Goal: Task Accomplishment & Management: Use online tool/utility

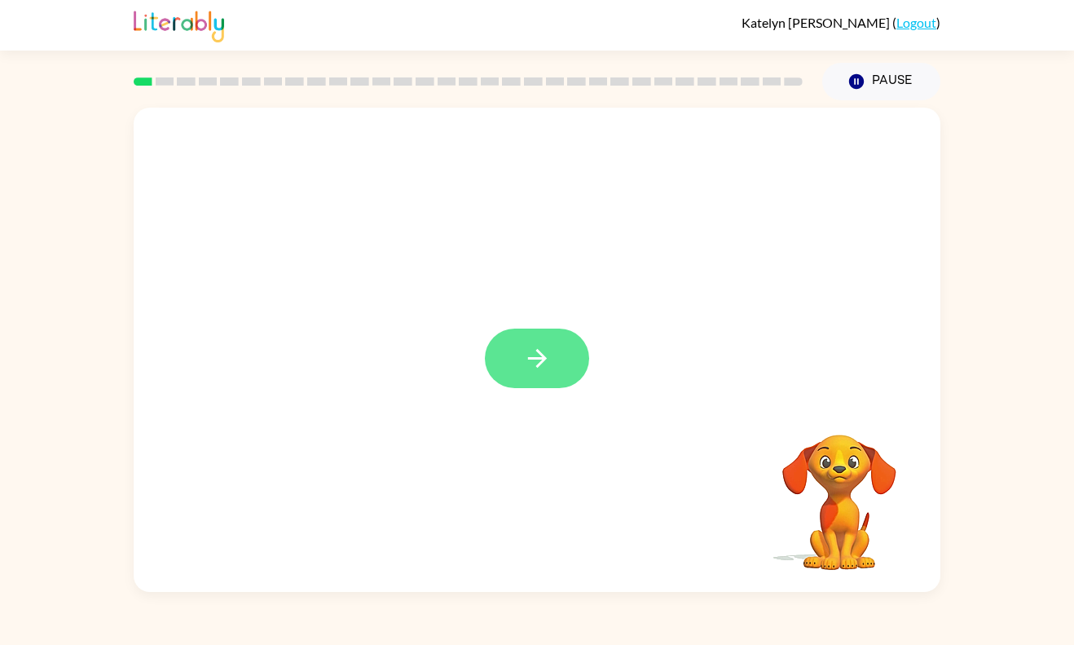
click at [547, 348] on icon "button" at bounding box center [537, 358] width 29 height 29
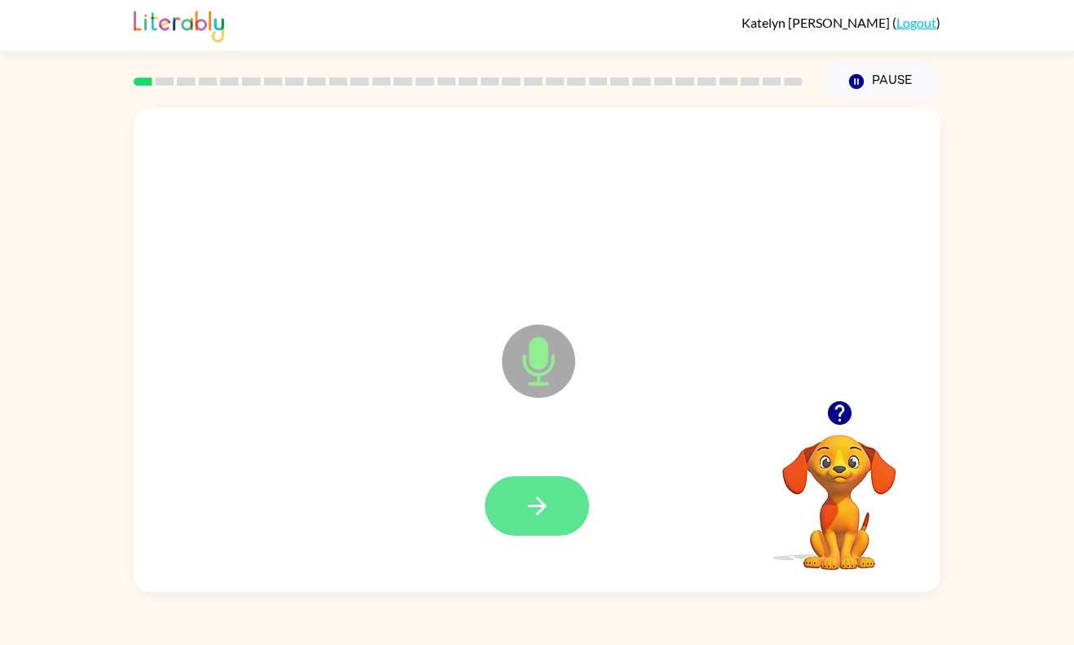
click at [557, 504] on button "button" at bounding box center [537, 505] width 104 height 59
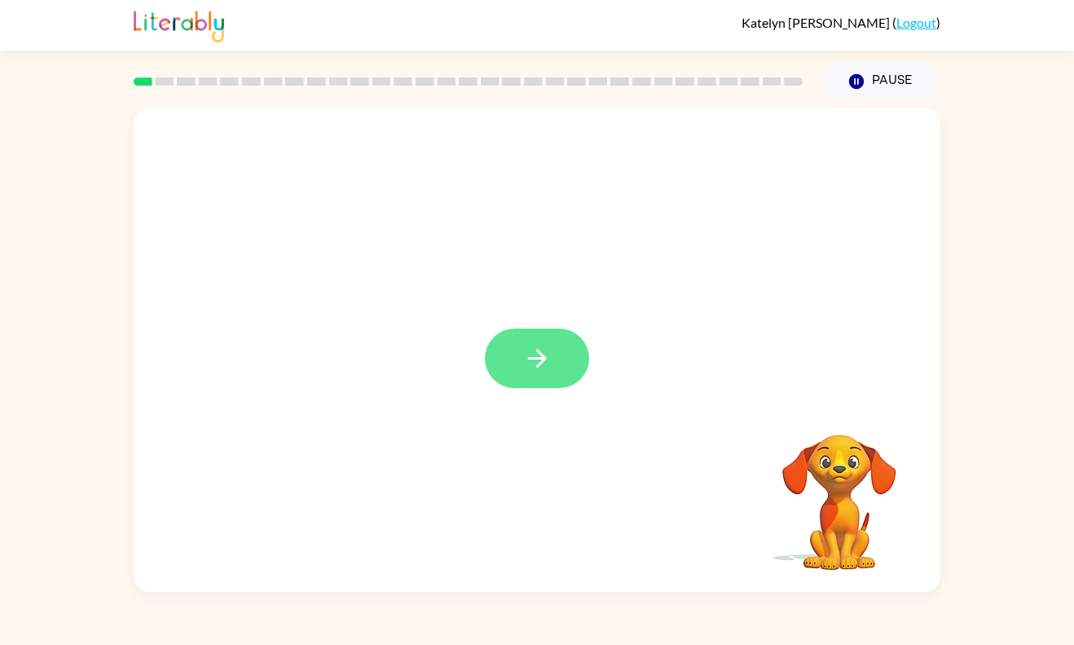
click at [535, 353] on icon "button" at bounding box center [537, 358] width 29 height 29
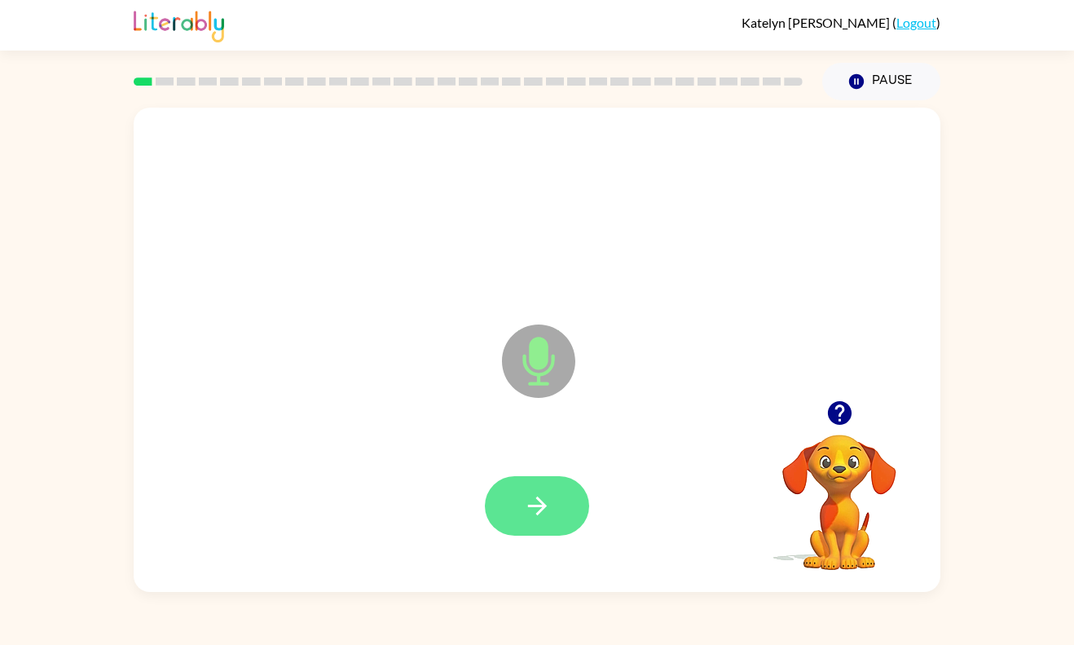
click at [560, 492] on button "button" at bounding box center [537, 505] width 104 height 59
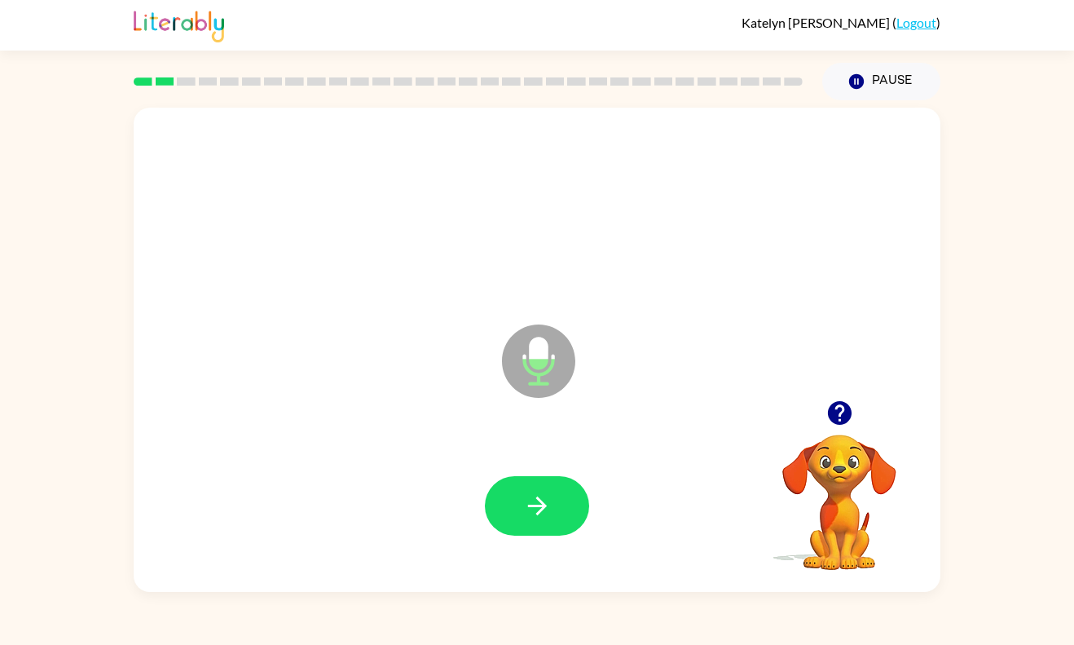
click at [560, 492] on button "button" at bounding box center [537, 505] width 104 height 59
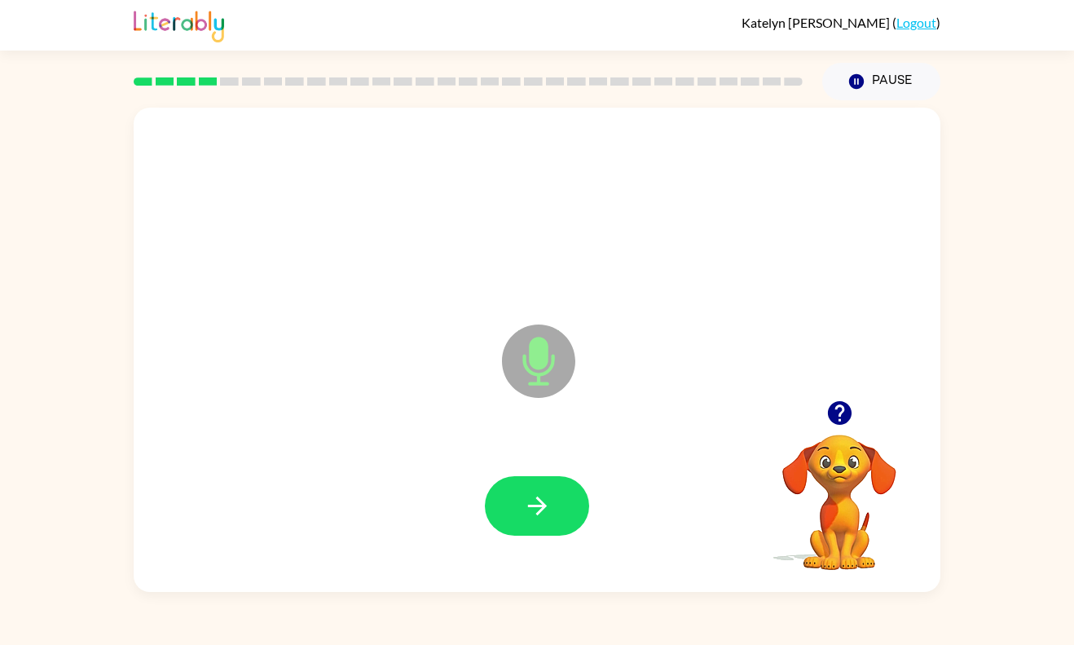
click at [560, 492] on button "button" at bounding box center [537, 505] width 104 height 59
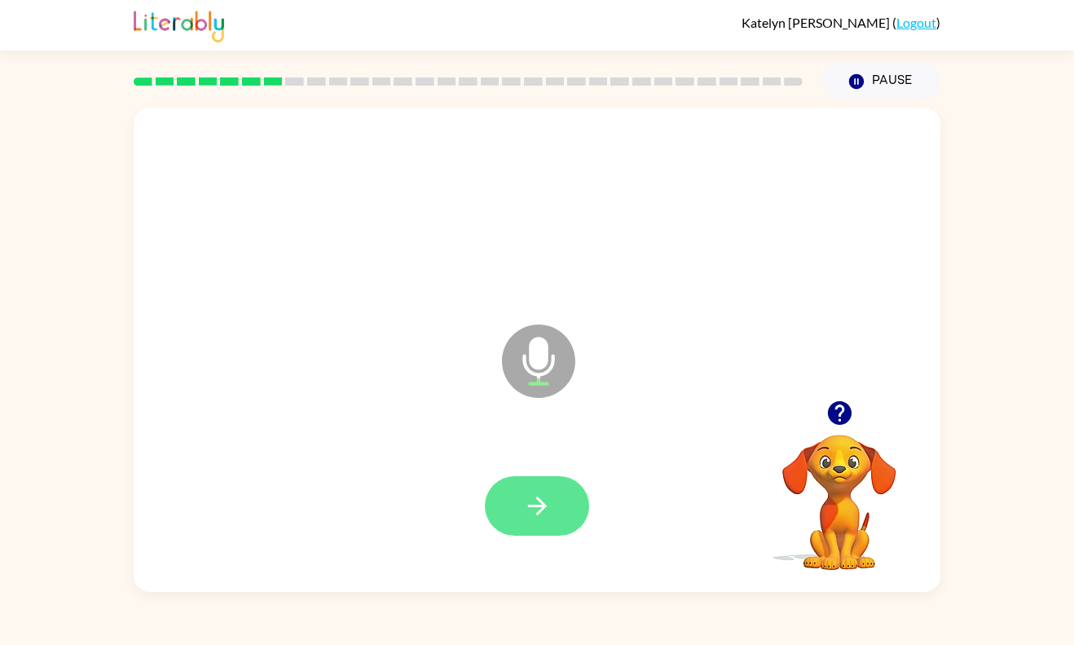
click at [570, 510] on button "button" at bounding box center [537, 505] width 104 height 59
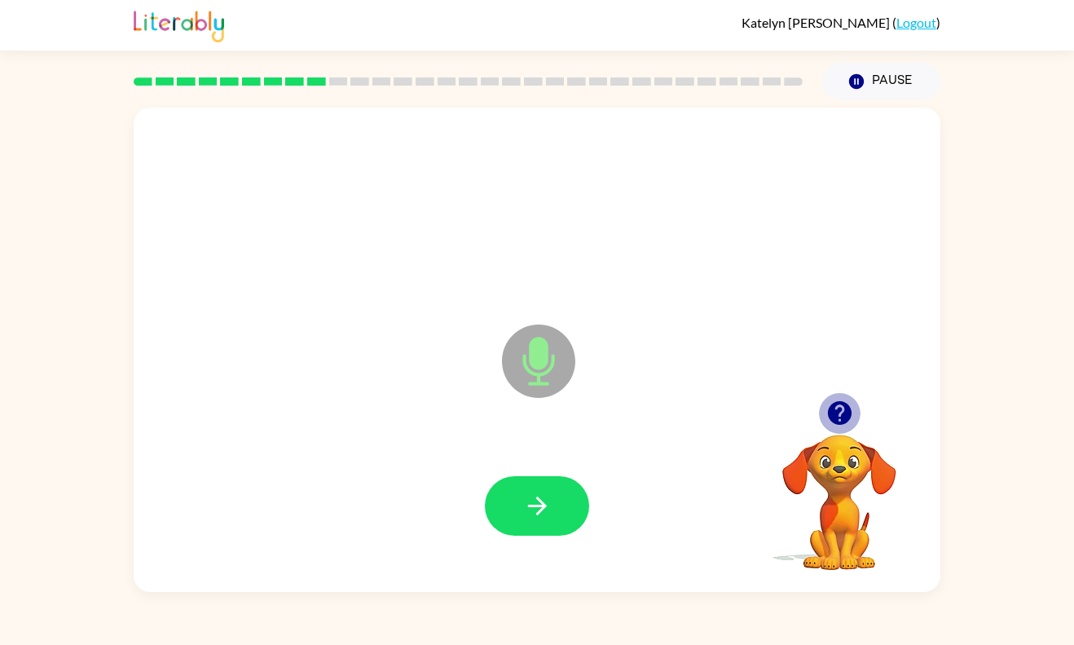
click at [836, 414] on icon "button" at bounding box center [839, 413] width 24 height 24
click at [533, 510] on icon "button" at bounding box center [537, 505] width 29 height 29
click at [833, 402] on icon "button" at bounding box center [840, 413] width 29 height 29
click at [515, 495] on button "button" at bounding box center [537, 505] width 104 height 59
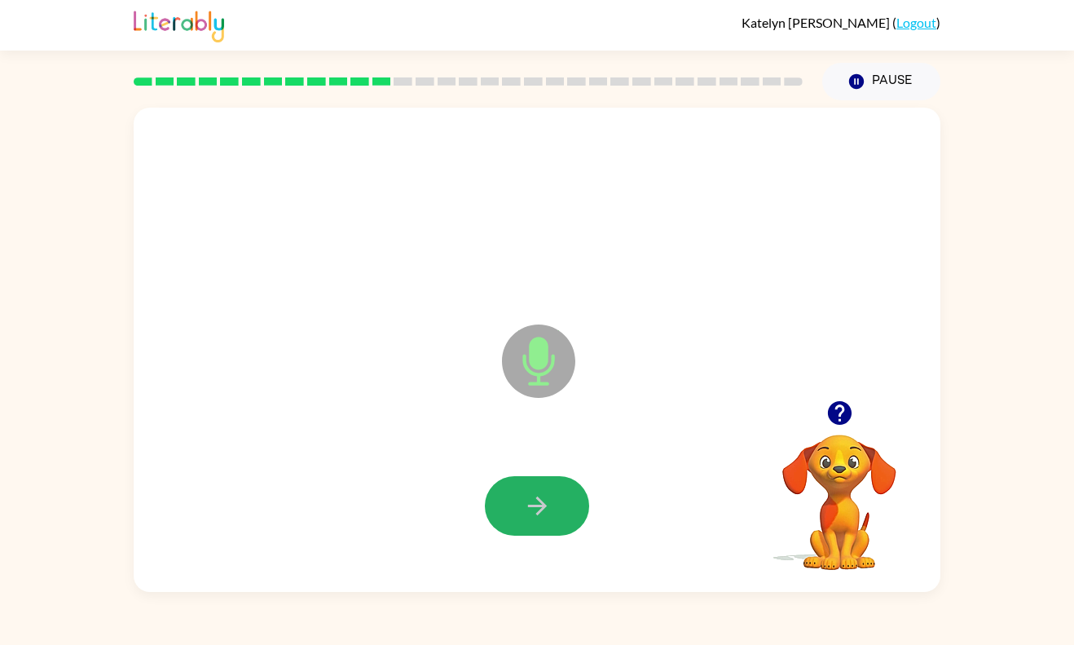
click at [515, 495] on button "button" at bounding box center [537, 505] width 104 height 59
click at [530, 495] on icon "button" at bounding box center [537, 505] width 29 height 29
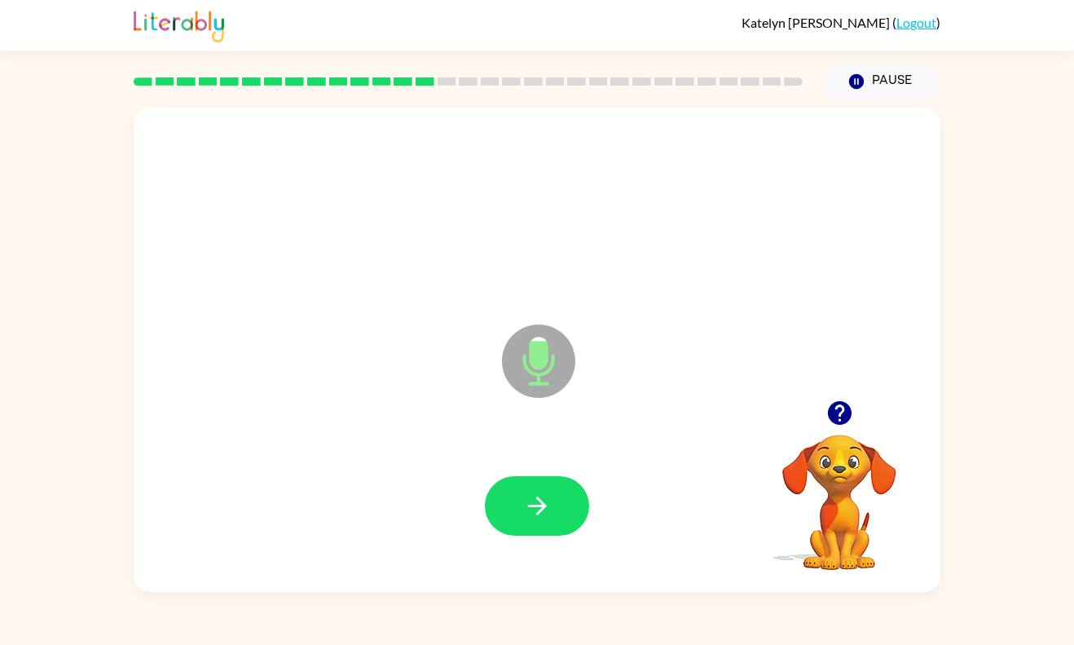
click at [840, 417] on icon "button" at bounding box center [839, 413] width 24 height 24
click at [542, 512] on icon "button" at bounding box center [537, 505] width 29 height 29
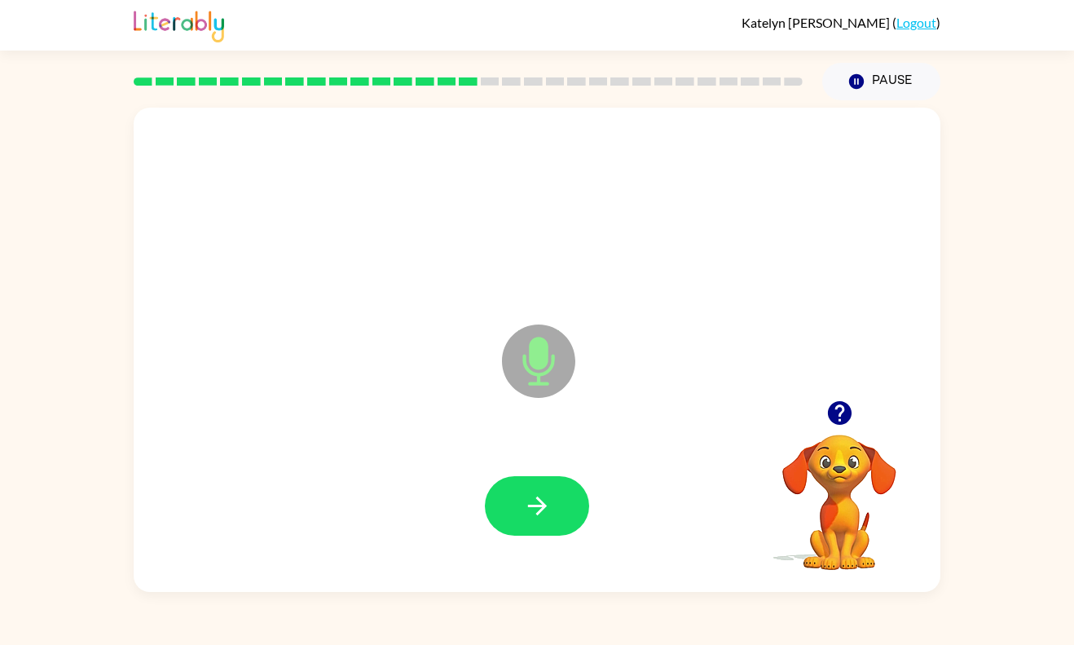
click at [542, 512] on icon "button" at bounding box center [537, 505] width 29 height 29
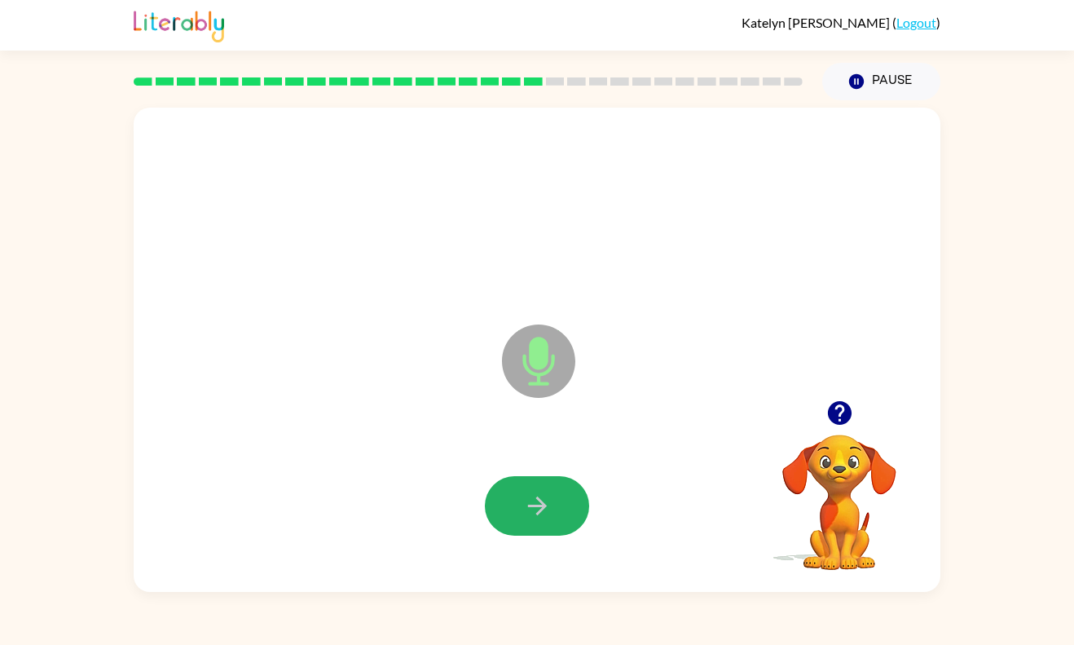
click at [542, 512] on icon "button" at bounding box center [537, 505] width 29 height 29
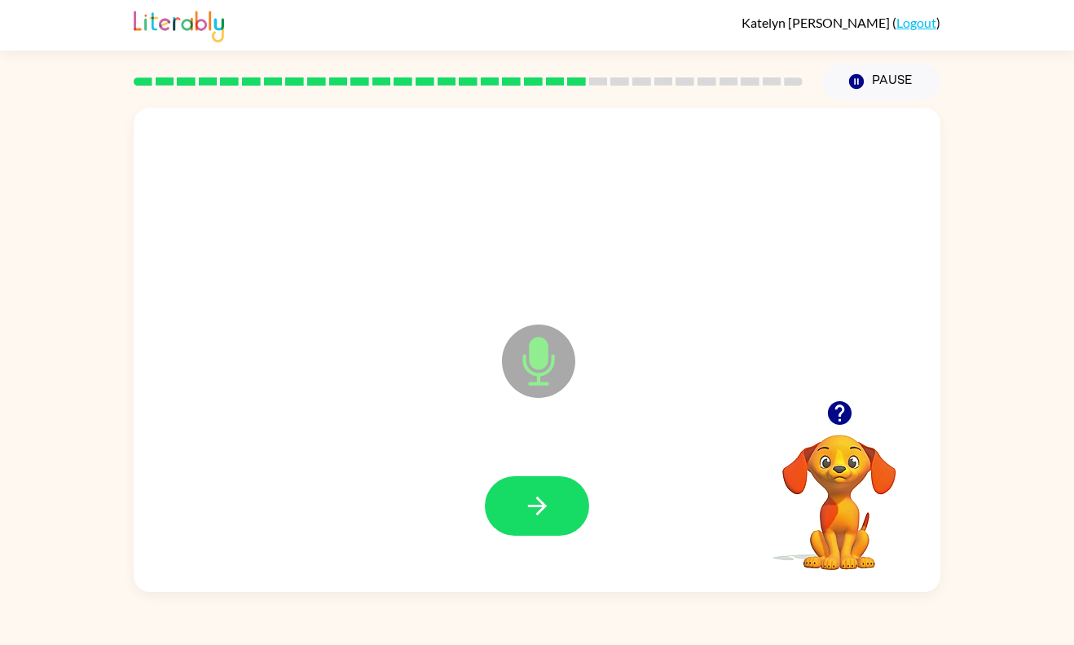
click at [542, 512] on icon "button" at bounding box center [537, 505] width 29 height 29
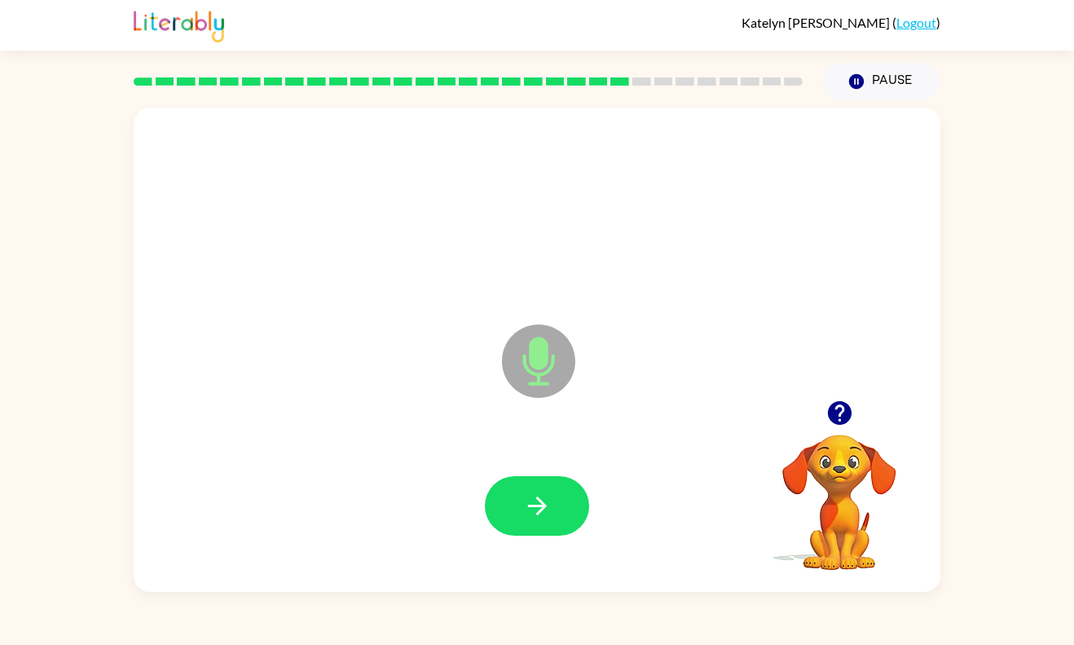
click at [542, 512] on icon "button" at bounding box center [537, 505] width 29 height 29
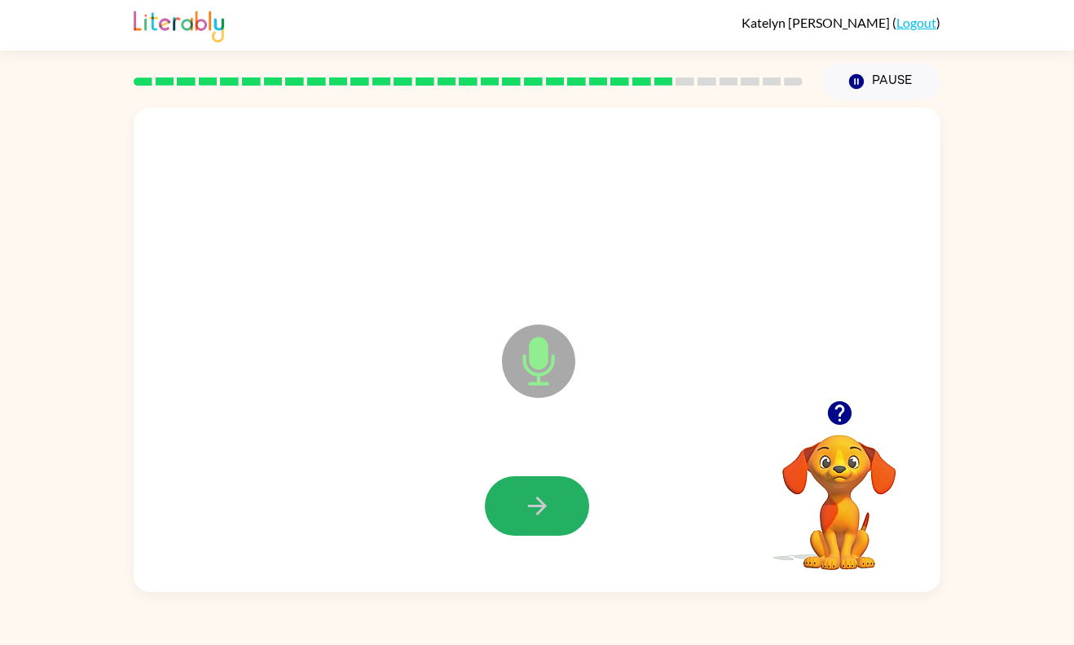
click at [542, 512] on icon "button" at bounding box center [537, 505] width 29 height 29
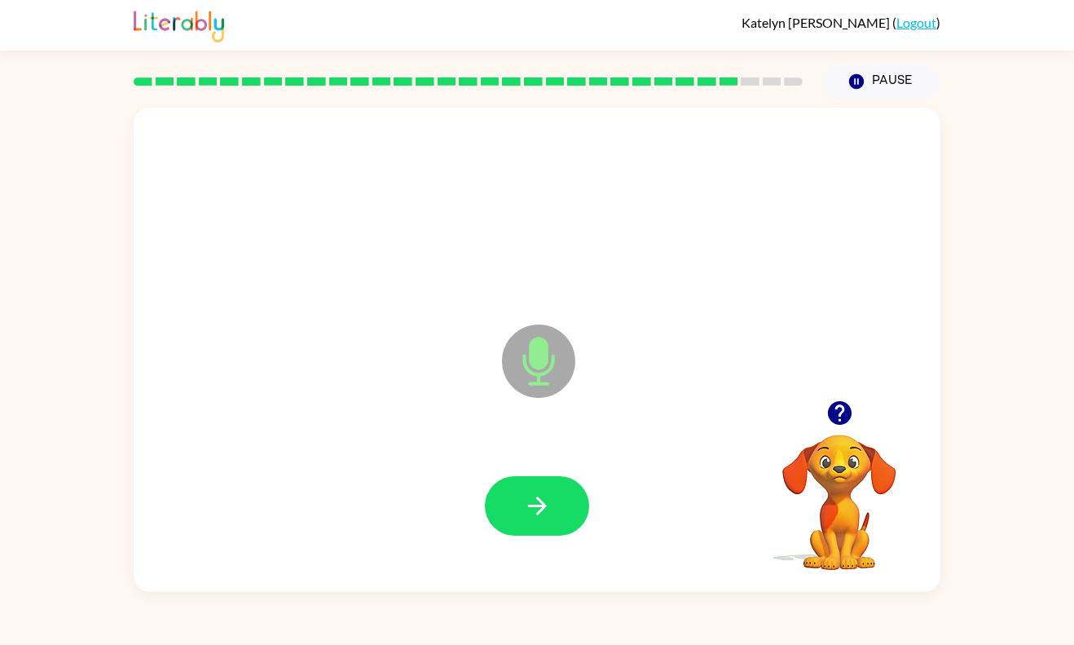
click at [542, 512] on icon "button" at bounding box center [537, 505] width 29 height 29
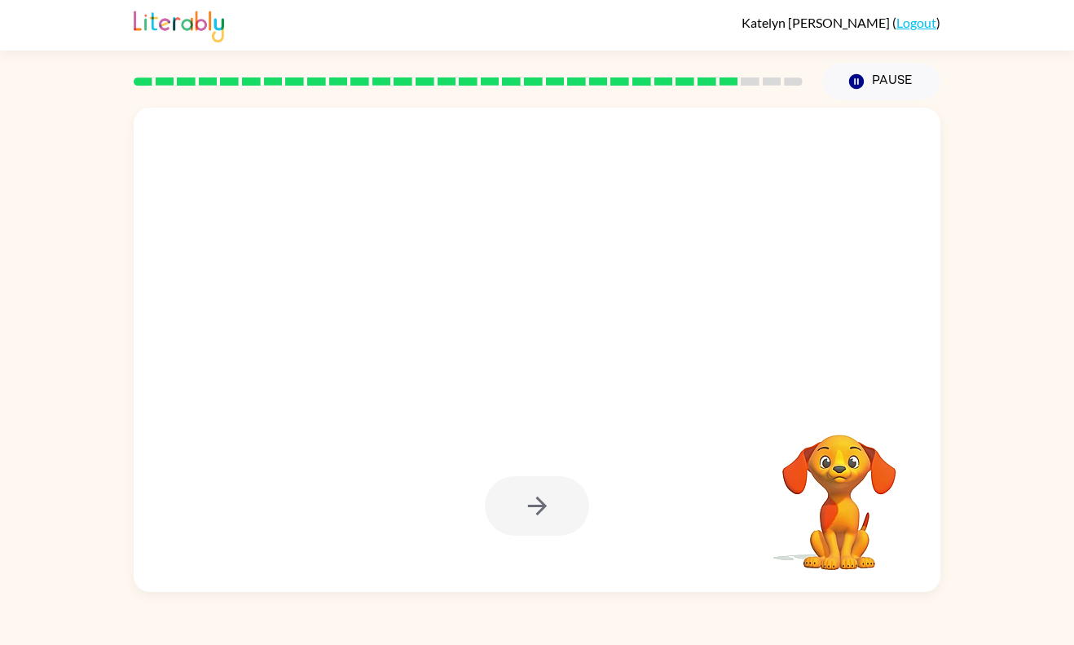
click at [542, 512] on div at bounding box center [537, 505] width 104 height 59
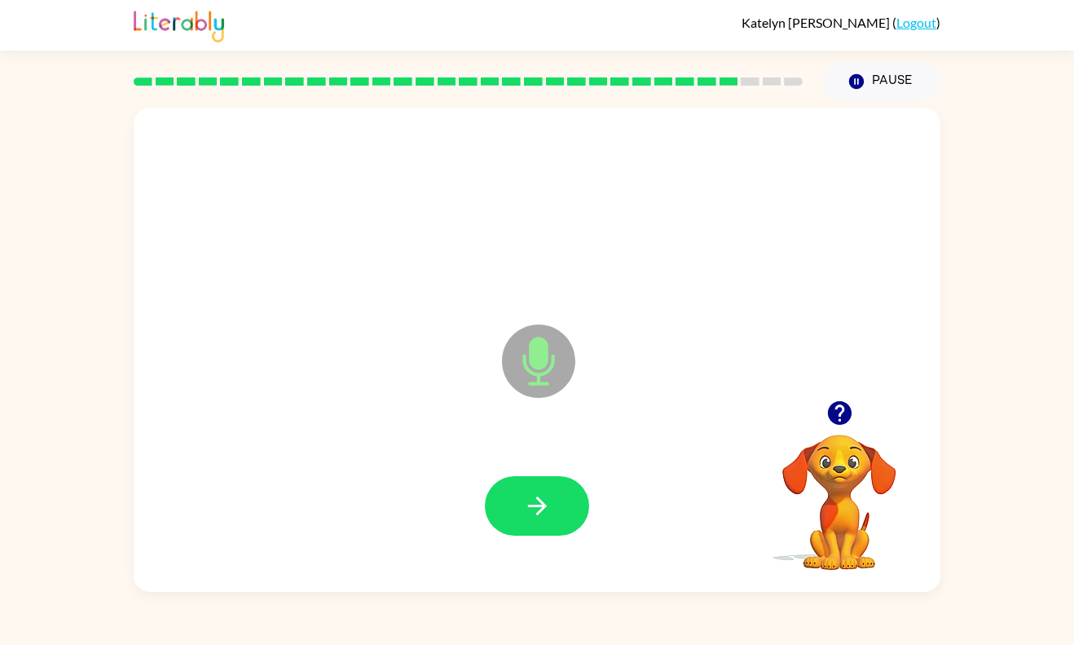
click at [542, 512] on icon "button" at bounding box center [537, 505] width 29 height 29
click at [542, 512] on div at bounding box center [537, 505] width 104 height 59
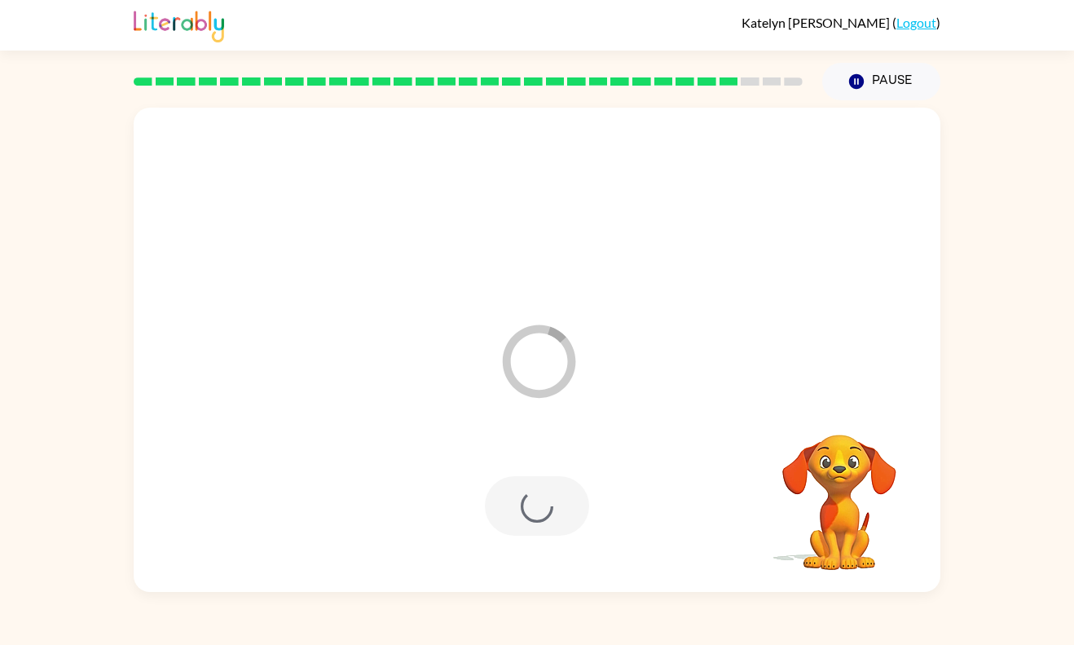
click at [542, 512] on div at bounding box center [537, 505] width 104 height 59
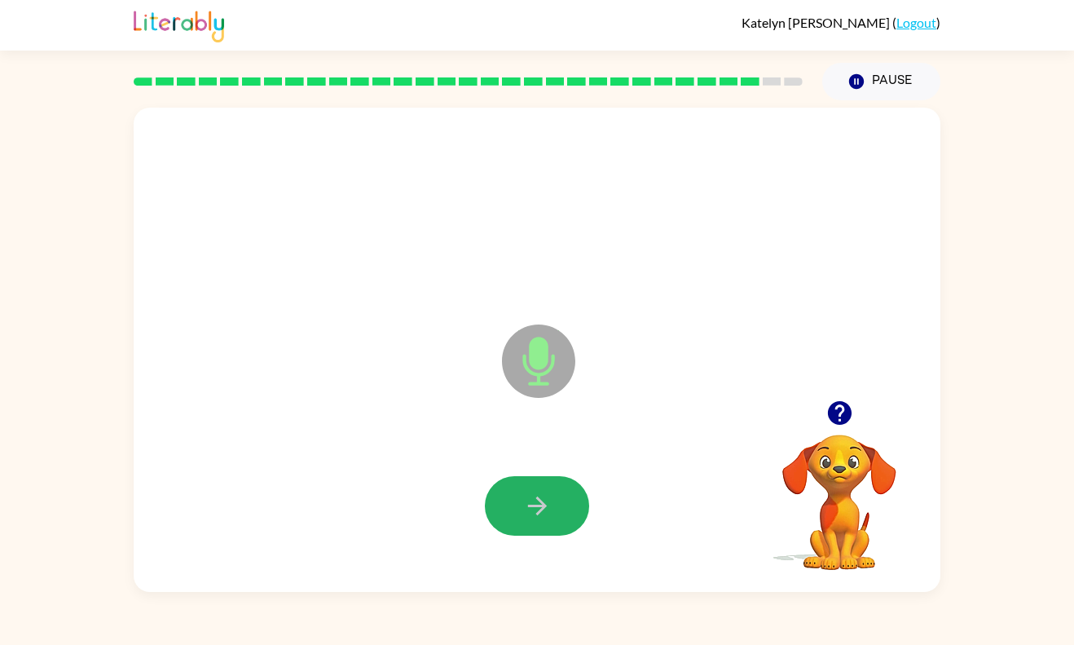
click at [542, 512] on icon "button" at bounding box center [537, 505] width 29 height 29
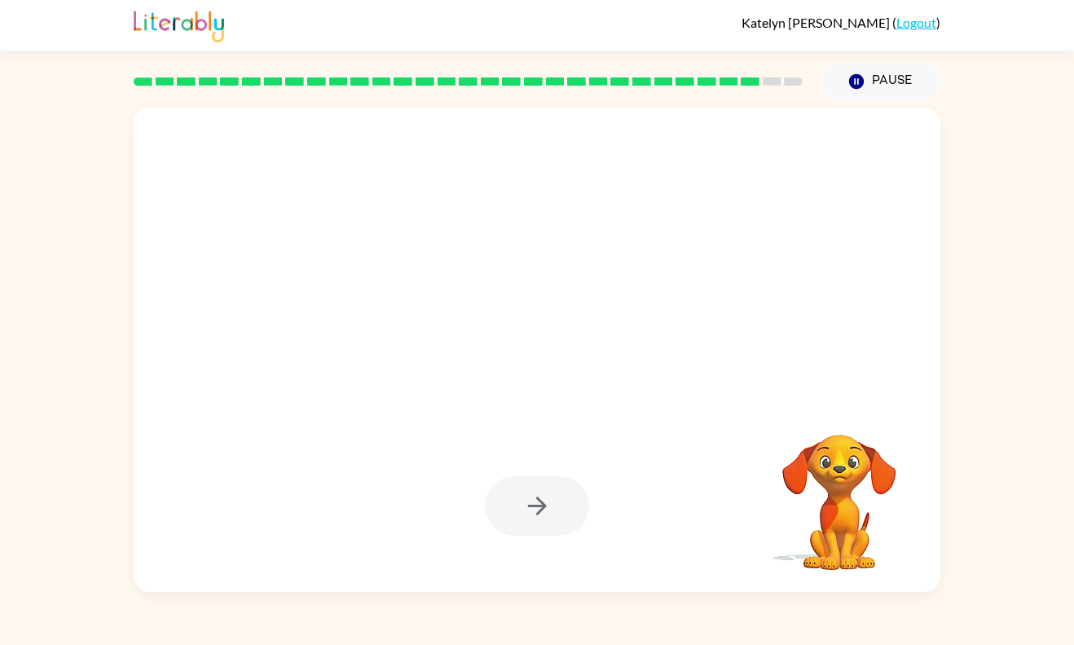
click at [542, 512] on div at bounding box center [537, 505] width 104 height 59
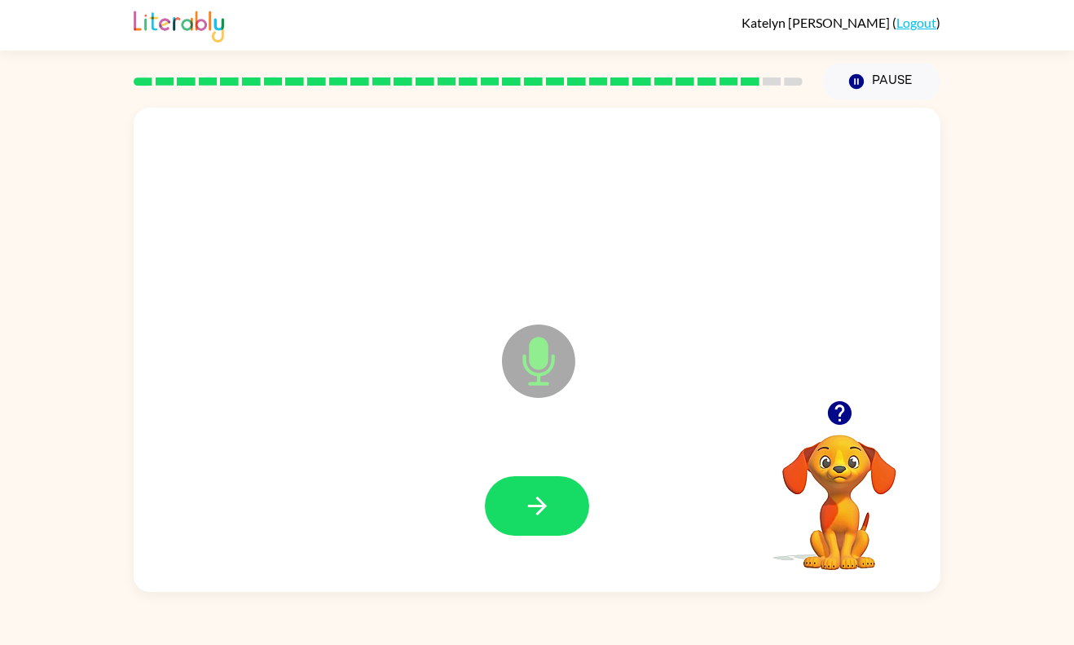
click at [542, 512] on icon "button" at bounding box center [537, 505] width 29 height 29
click at [542, 512] on div at bounding box center [537, 505] width 104 height 59
click at [542, 512] on icon "button" at bounding box center [537, 505] width 29 height 29
